Goal: Task Accomplishment & Management: Manage account settings

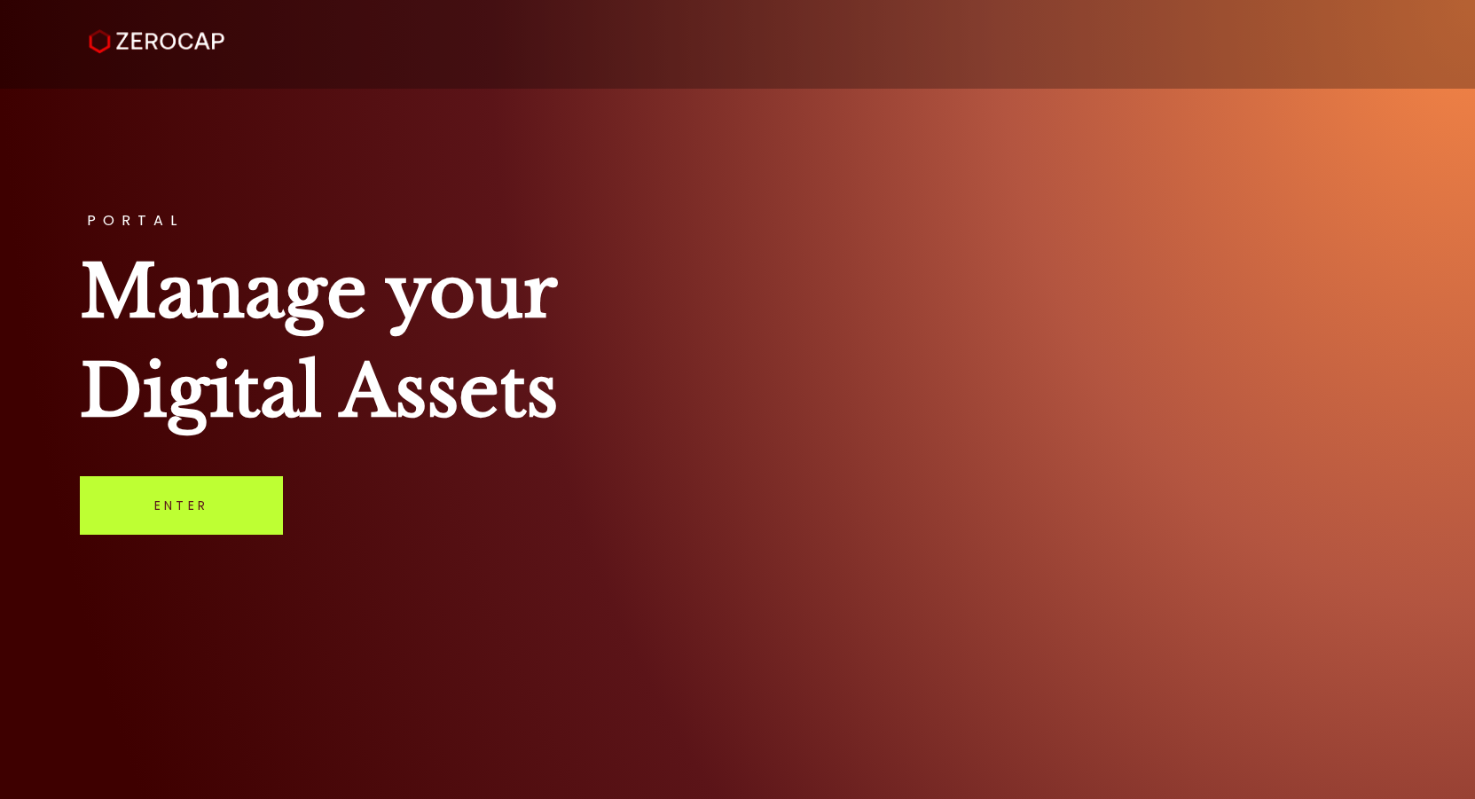
click at [157, 502] on link "Enter" at bounding box center [181, 505] width 203 height 59
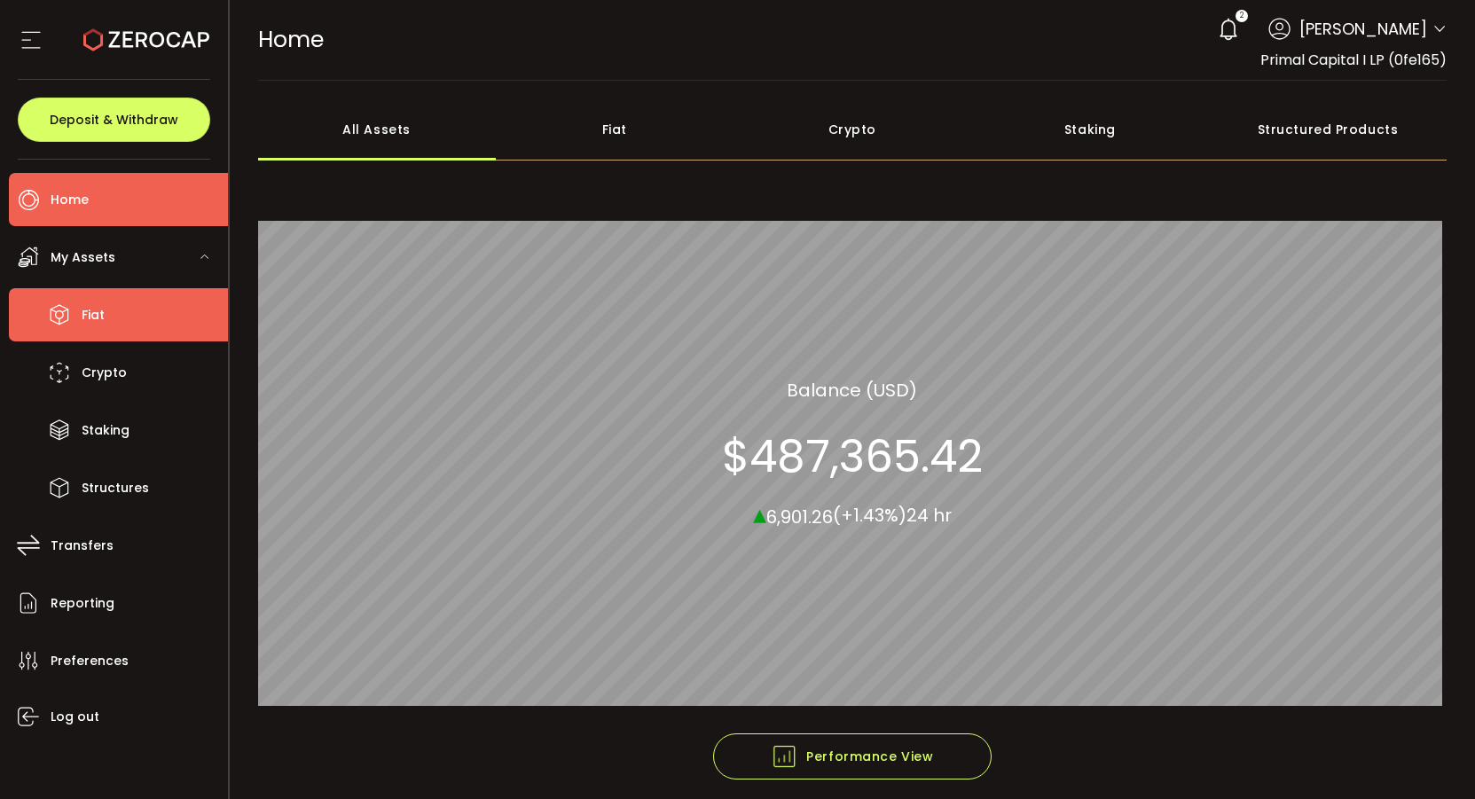
click at [119, 314] on li "Fiat" at bounding box center [118, 314] width 219 height 53
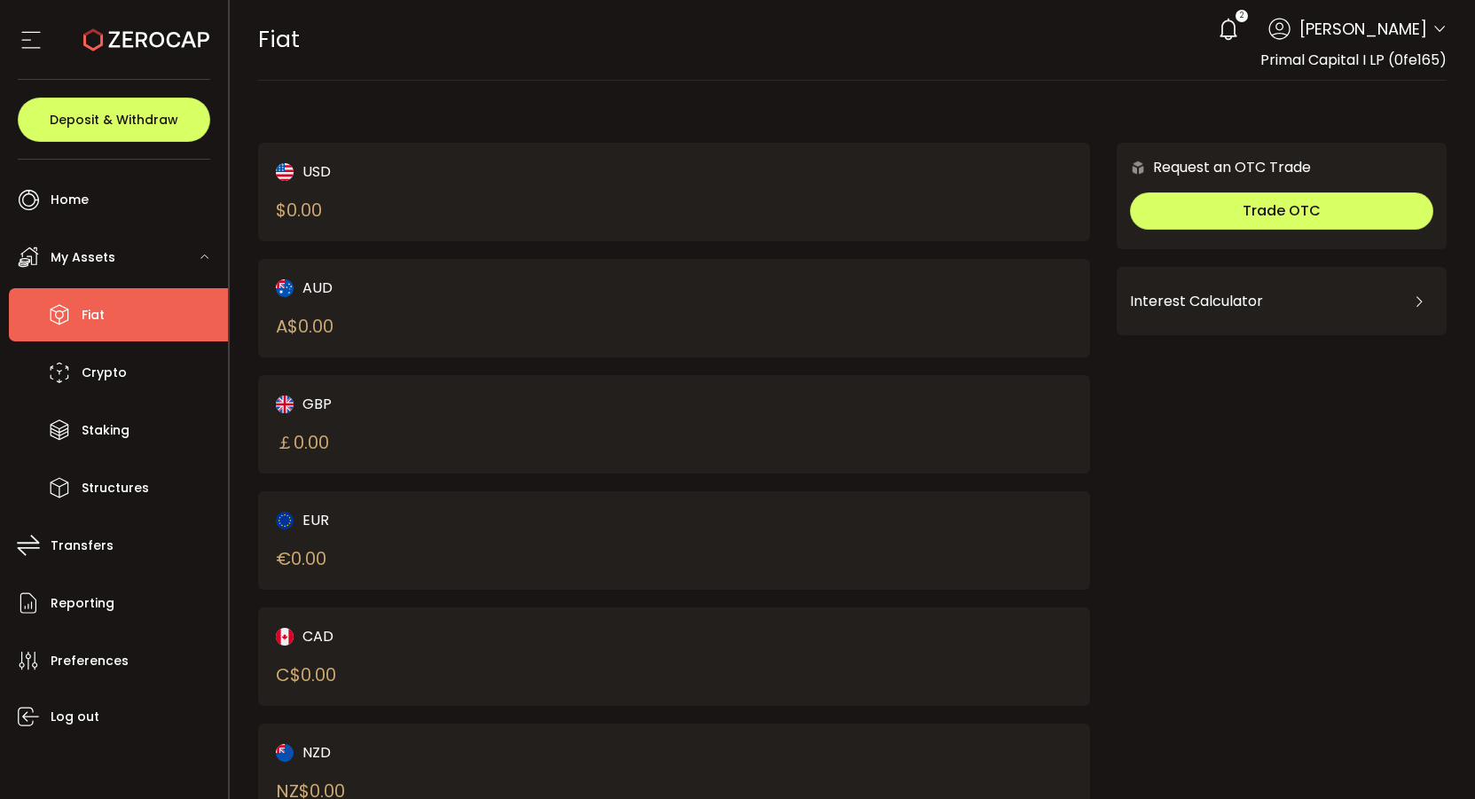
click at [1424, 29] on div "2 David Wills Account Primal Capital I LP (0fe165) Primal Capital Management (5…" at bounding box center [1328, 29] width 238 height 39
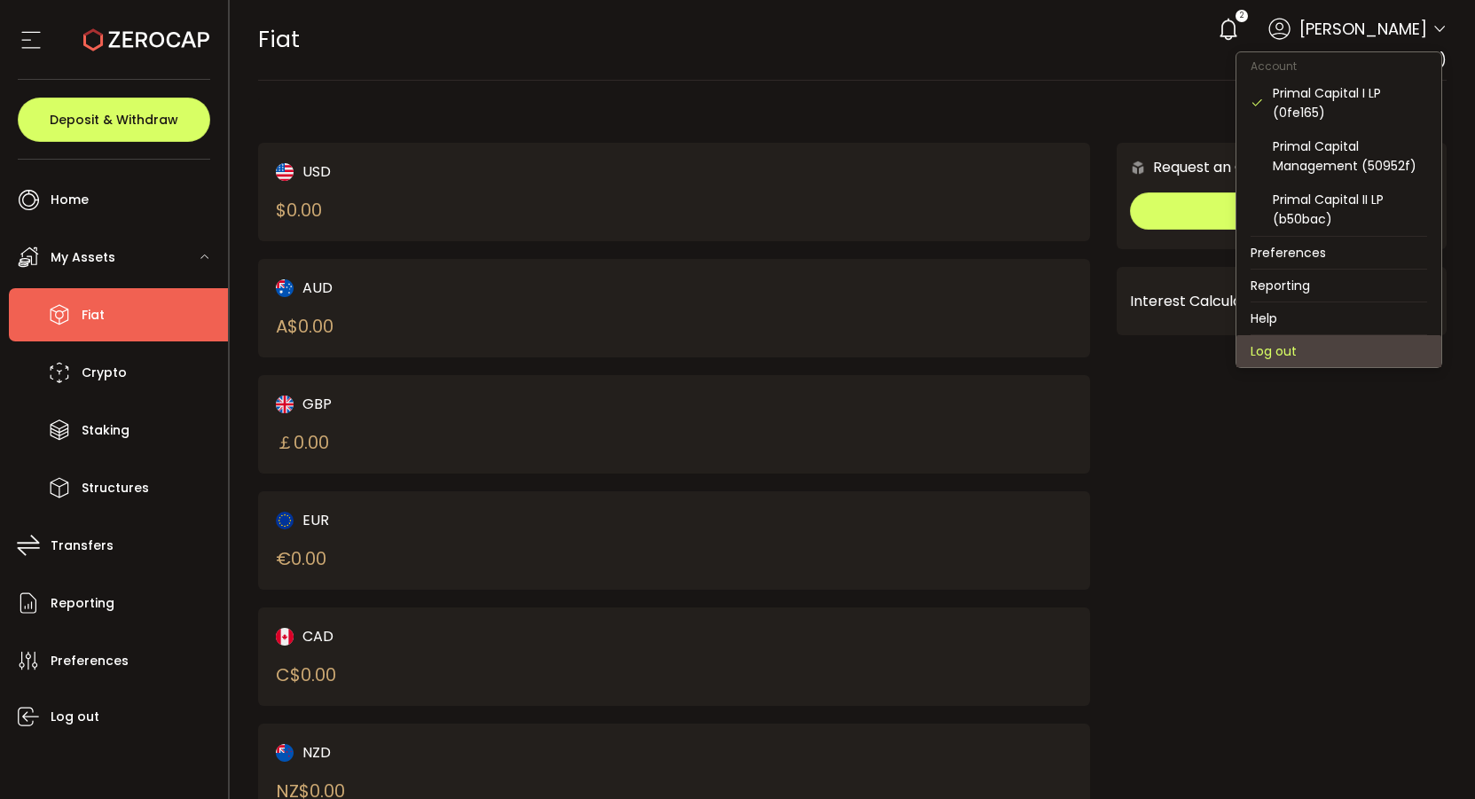
click at [1309, 349] on li "Log out" at bounding box center [1338, 351] width 205 height 32
